Goal: Information Seeking & Learning: Learn about a topic

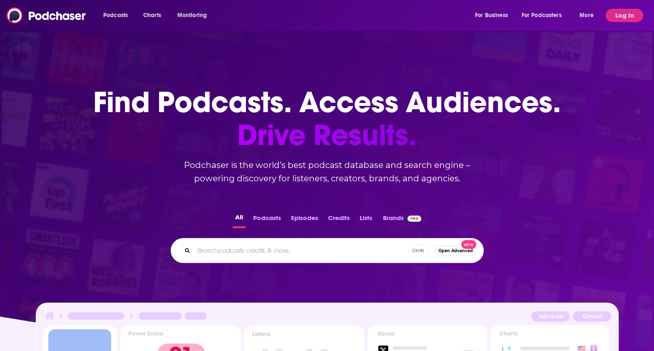
drag, startPoint x: 0, startPoint y: 0, endPoint x: 117, endPoint y: 23, distance: 119.4
click at [117, 23] on div "Podcasts Charts Monitoring For Business For Podcasters More Log In" at bounding box center [327, 15] width 654 height 31
click at [112, 17] on span "Podcasts" at bounding box center [115, 16] width 25 height 12
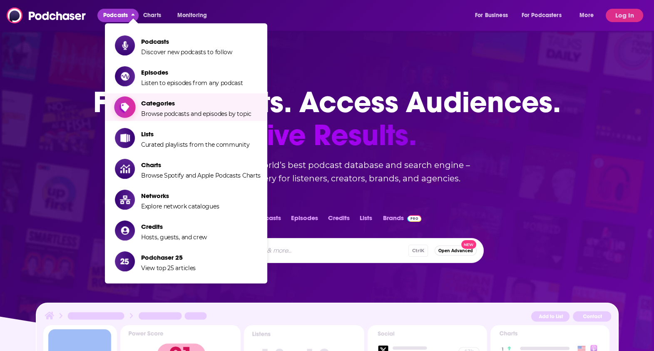
click at [163, 115] on span "Browse podcasts and episodes by topic" at bounding box center [196, 113] width 110 height 7
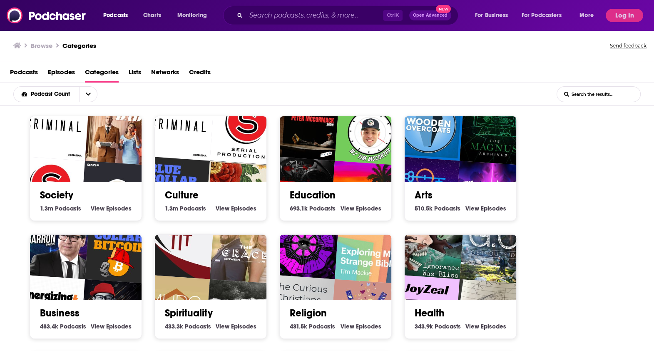
click at [330, 156] on img "The Peter McCormack Show" at bounding box center [304, 125] width 72 height 72
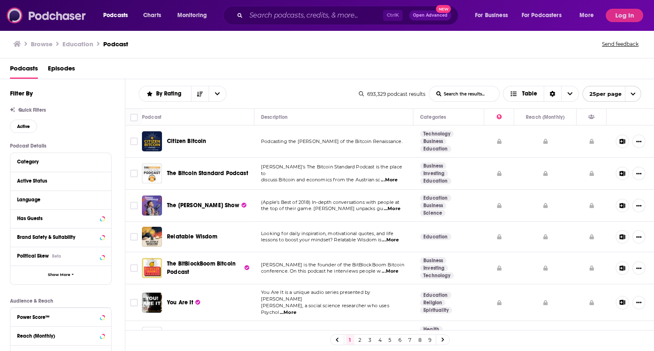
click at [62, 7] on img at bounding box center [47, 15] width 80 height 16
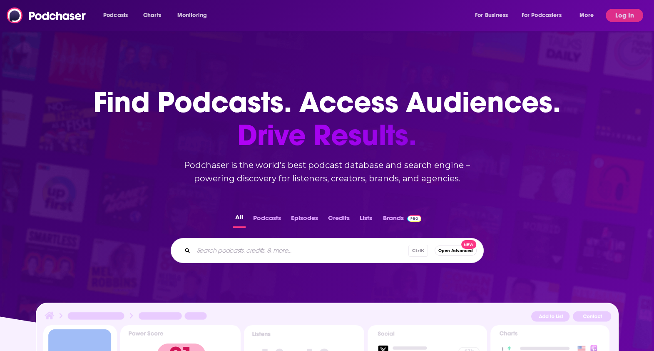
click at [257, 243] on div "Ctrl K Open Advanced New" at bounding box center [327, 250] width 313 height 25
click at [257, 250] on input "Search podcasts, credits, & more..." at bounding box center [301, 250] width 215 height 13
type input "public speaking"
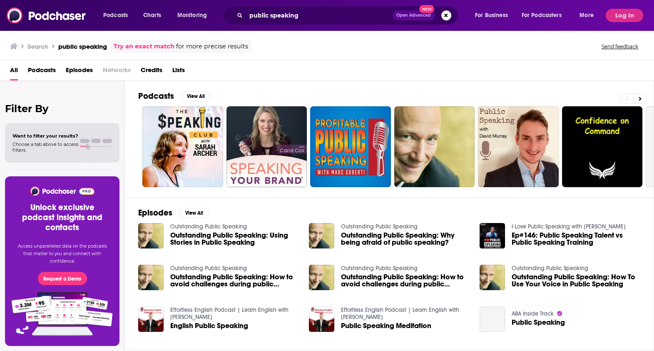
click at [404, 78] on div "All Podcasts Episodes Networks Credits Lists" at bounding box center [329, 71] width 638 height 17
click at [203, 94] on button "View All" at bounding box center [196, 96] width 30 height 10
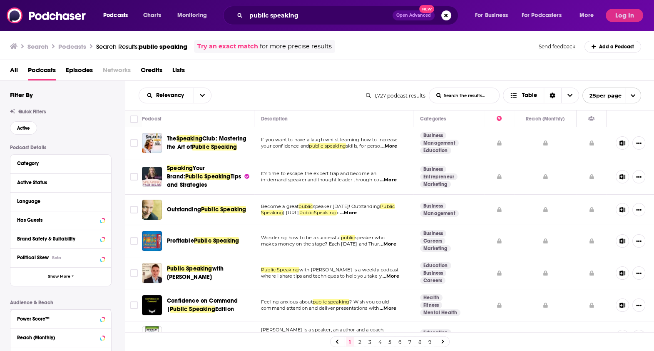
click at [340, 76] on div "All Podcasts Episodes Networks Credits Lists" at bounding box center [329, 71] width 638 height 17
click at [614, 16] on button "Log In" at bounding box center [624, 15] width 37 height 13
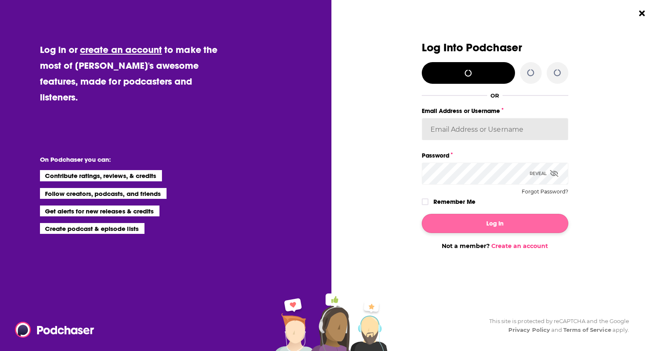
type input "[PERSON_NAME][EMAIL_ADDRESS][DOMAIN_NAME]"
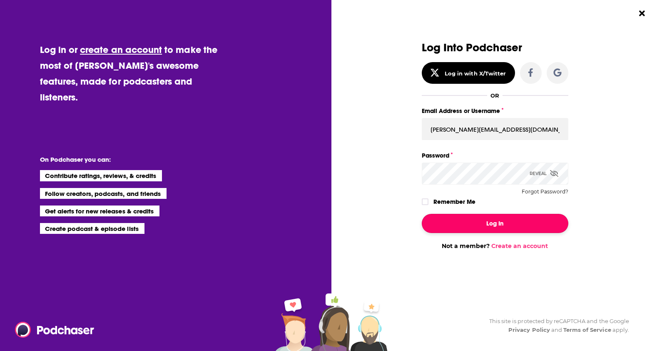
click at [462, 227] on button "Log In" at bounding box center [495, 223] width 147 height 19
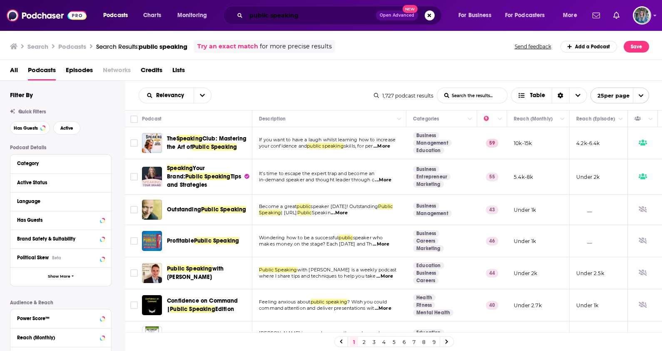
click at [295, 15] on input "public speaking" at bounding box center [311, 15] width 130 height 13
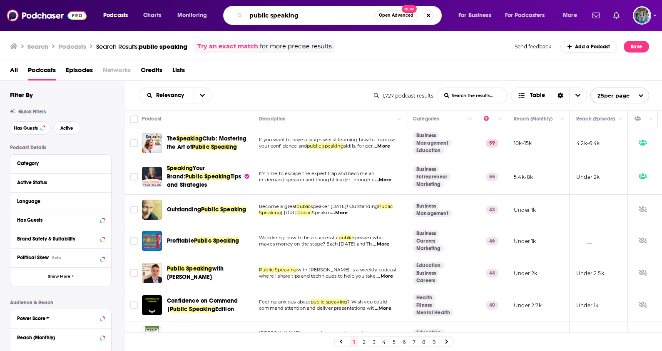
drag, startPoint x: 300, startPoint y: 15, endPoint x: 171, endPoint y: 5, distance: 129.5
click at [171, 5] on div "Podcasts Charts Monitoring public speaking Open Advanced New For Business For P…" at bounding box center [331, 15] width 662 height 31
type input "self-improvement"
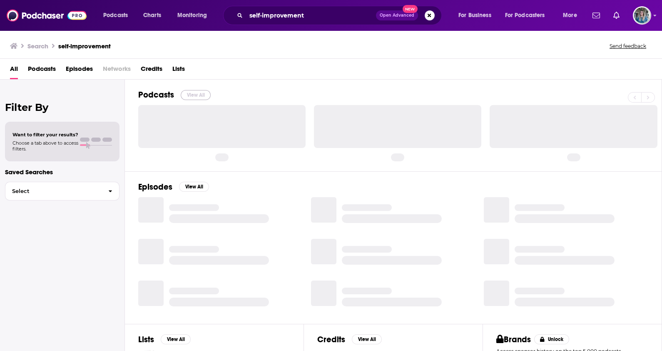
click at [198, 92] on button "View All" at bounding box center [196, 95] width 30 height 10
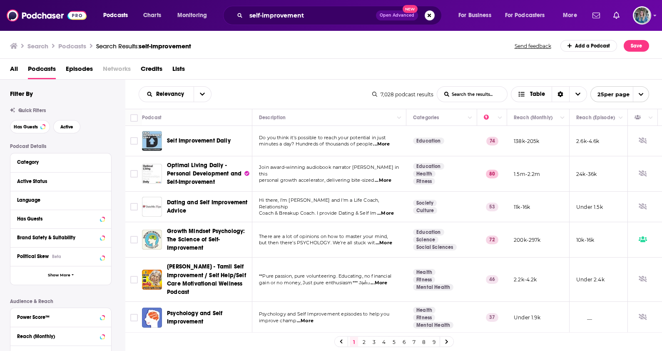
click at [260, 82] on div "Relevancy List Search Input Search the results... Table 7,028 podcast results L…" at bounding box center [393, 94] width 537 height 29
click at [384, 144] on span "...More" at bounding box center [381, 144] width 17 height 7
click at [293, 6] on div "self-improvement Open Advanced New" at bounding box center [332, 15] width 219 height 19
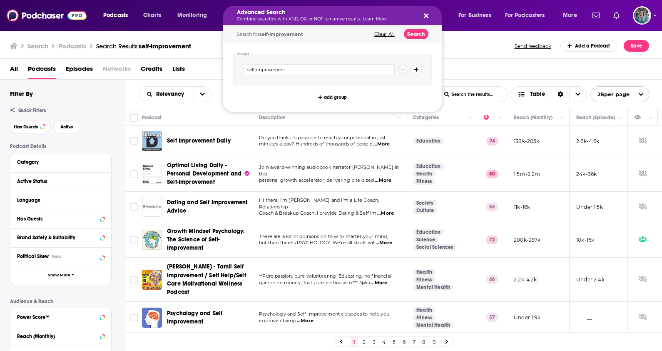
drag, startPoint x: 308, startPoint y: 17, endPoint x: 166, endPoint y: 11, distance: 142.2
click at [210, 105] on div "Relevancy List Search Input Search the results... Table 7,028 podcast results L…" at bounding box center [393, 94] width 537 height 29
drag, startPoint x: 481, startPoint y: 58, endPoint x: 399, endPoint y: 54, distance: 81.3
click at [480, 58] on div "Search Podcasts Search Results: self-improvement Send feedback Add a Podcast Sa…" at bounding box center [331, 44] width 663 height 29
drag, startPoint x: 323, startPoint y: 12, endPoint x: 254, endPoint y: 17, distance: 68.9
